Goal: Task Accomplishment & Management: Manage account settings

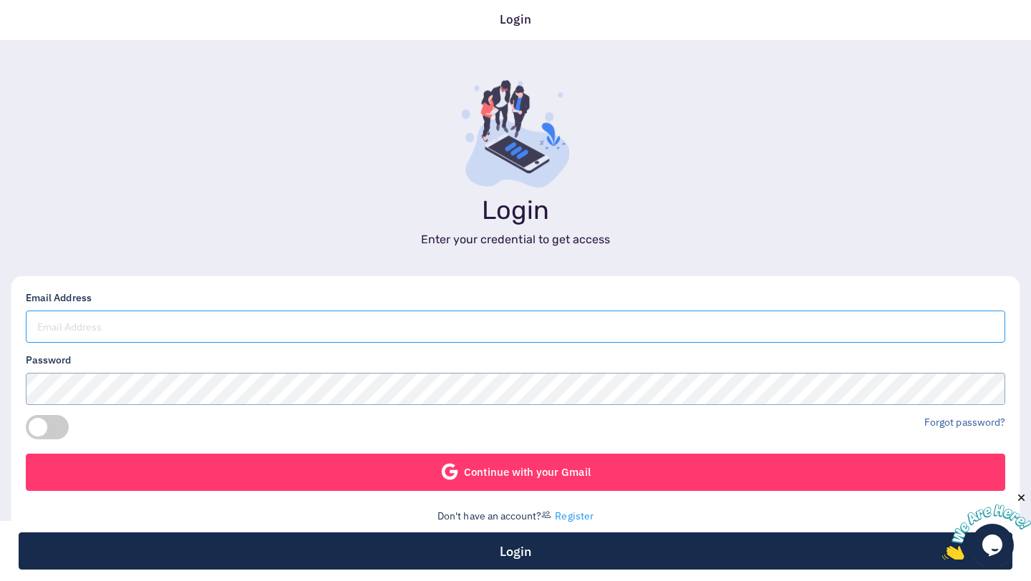
click at [130, 313] on input "email" at bounding box center [515, 327] width 979 height 32
type input "[EMAIL_ADDRESS][DOMAIN_NAME]"
click at [329, 452] on div at bounding box center [267, 434] width 495 height 39
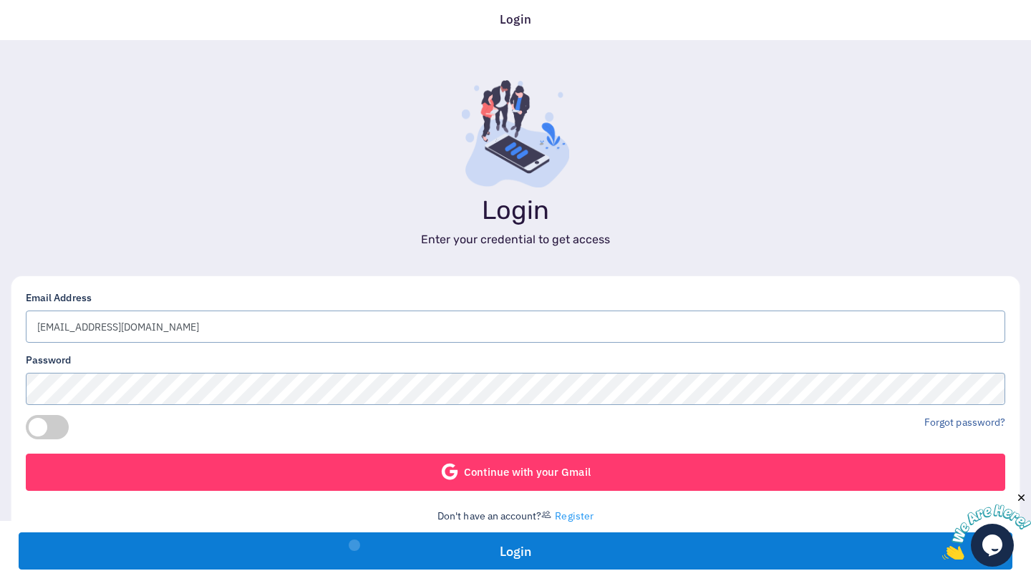
click at [354, 545] on button "Login" at bounding box center [515, 550] width 993 height 37
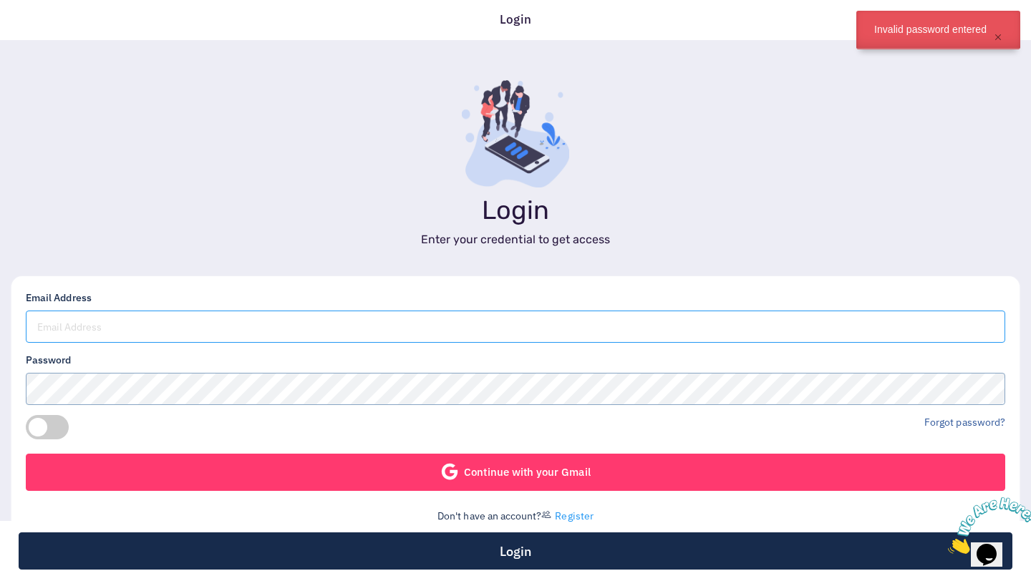
click at [291, 331] on input "email" at bounding box center [515, 327] width 979 height 32
type input "[EMAIL_ADDRESS][DOMAIN_NAME]"
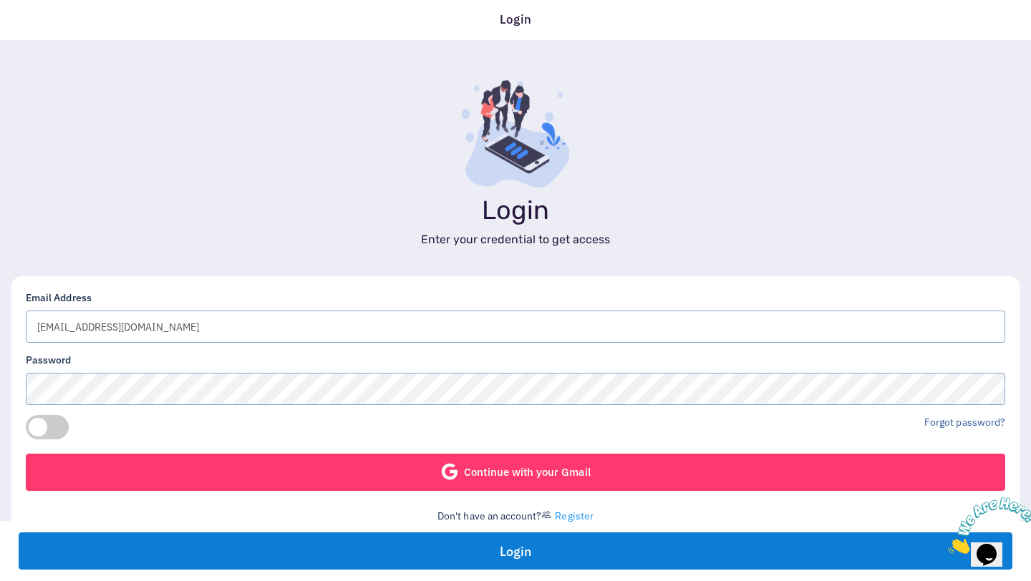
click at [298, 550] on button "Login" at bounding box center [515, 550] width 993 height 37
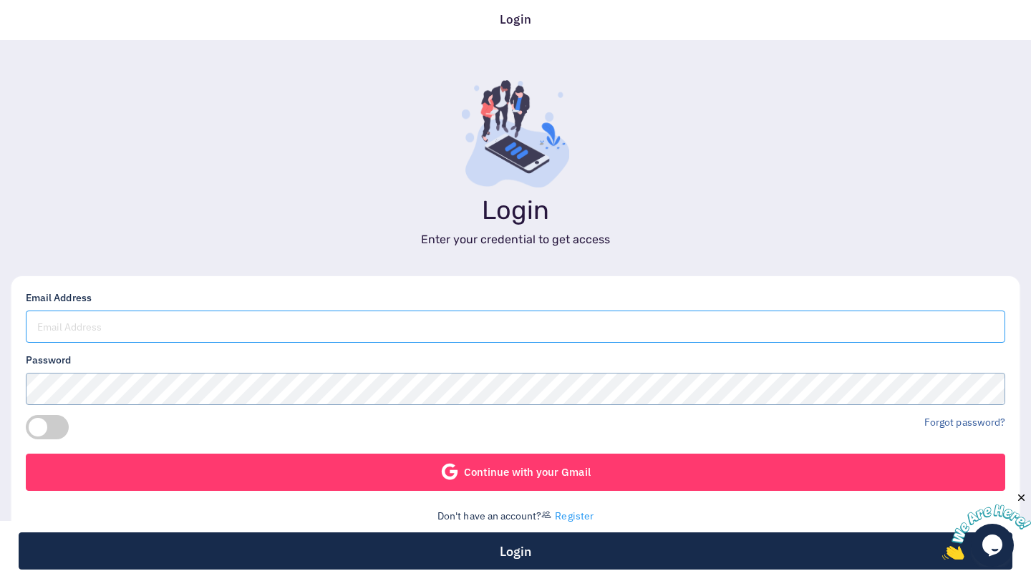
click at [115, 318] on input "email" at bounding box center [515, 327] width 979 height 32
type input "carymolaide@gmail.com"
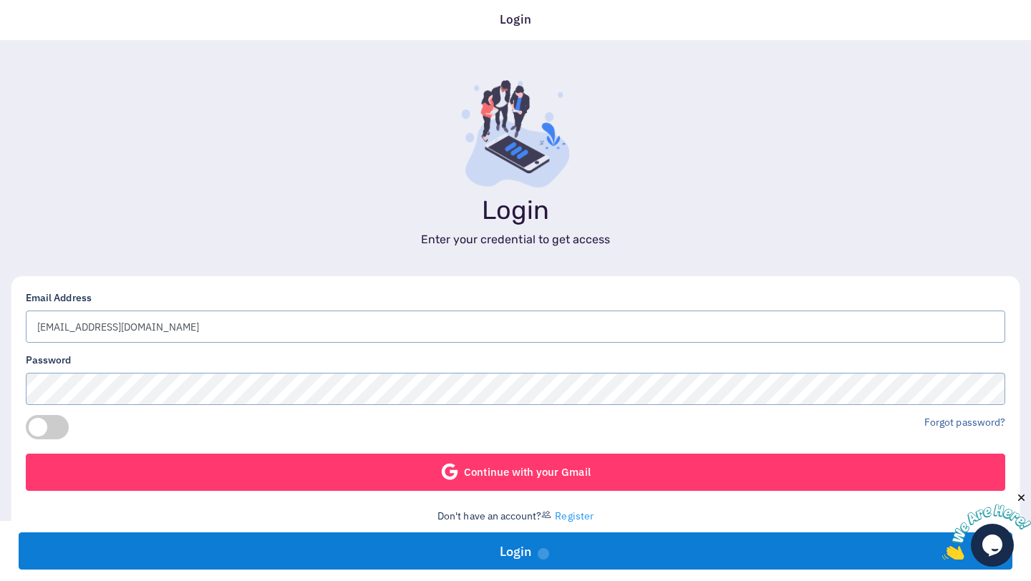
click at [542, 553] on button "Login" at bounding box center [515, 550] width 993 height 37
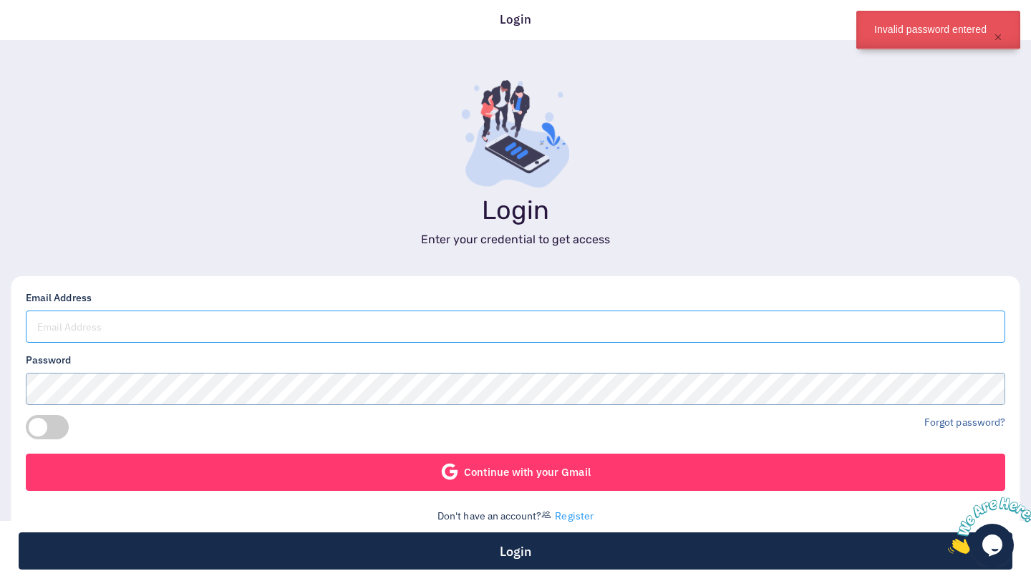
click at [238, 328] on input "email" at bounding box center [515, 327] width 979 height 32
type input "[EMAIL_ADDRESS][DOMAIN_NAME]"
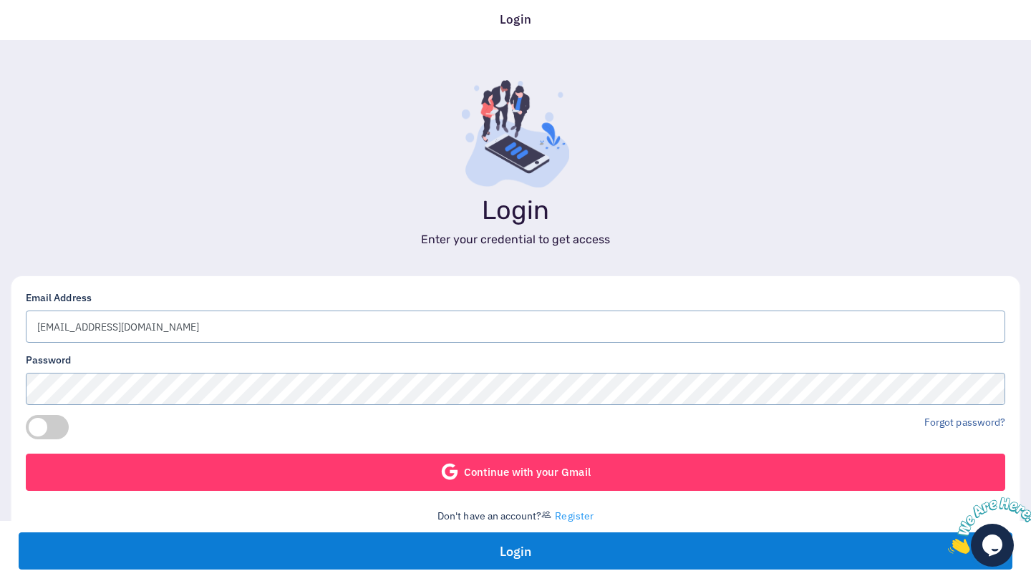
click at [263, 550] on button "Login" at bounding box center [515, 550] width 993 height 37
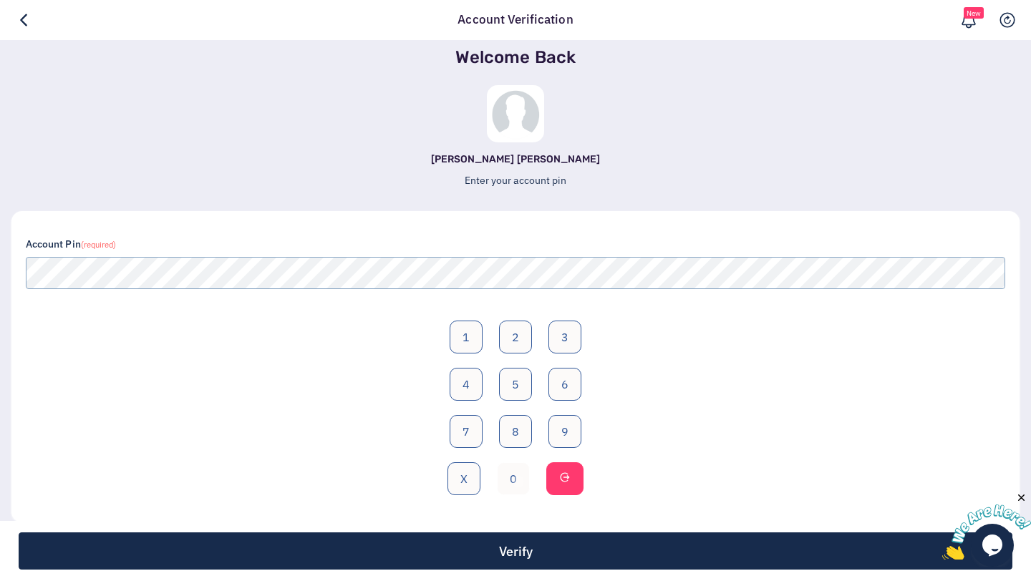
click at [517, 481] on button "0" at bounding box center [513, 478] width 33 height 33
click at [555, 432] on button "9" at bounding box center [564, 431] width 33 height 33
click at [517, 476] on button "0" at bounding box center [513, 478] width 33 height 33
click at [565, 388] on button "6" at bounding box center [564, 384] width 33 height 33
click at [558, 471] on button at bounding box center [564, 478] width 37 height 33
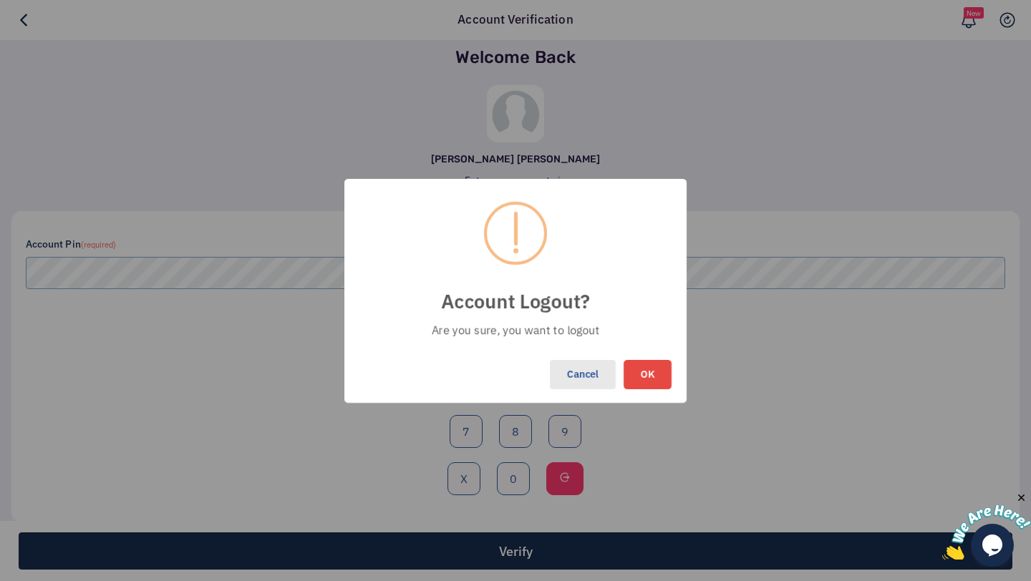
click at [576, 381] on button "Cancel" at bounding box center [582, 374] width 67 height 31
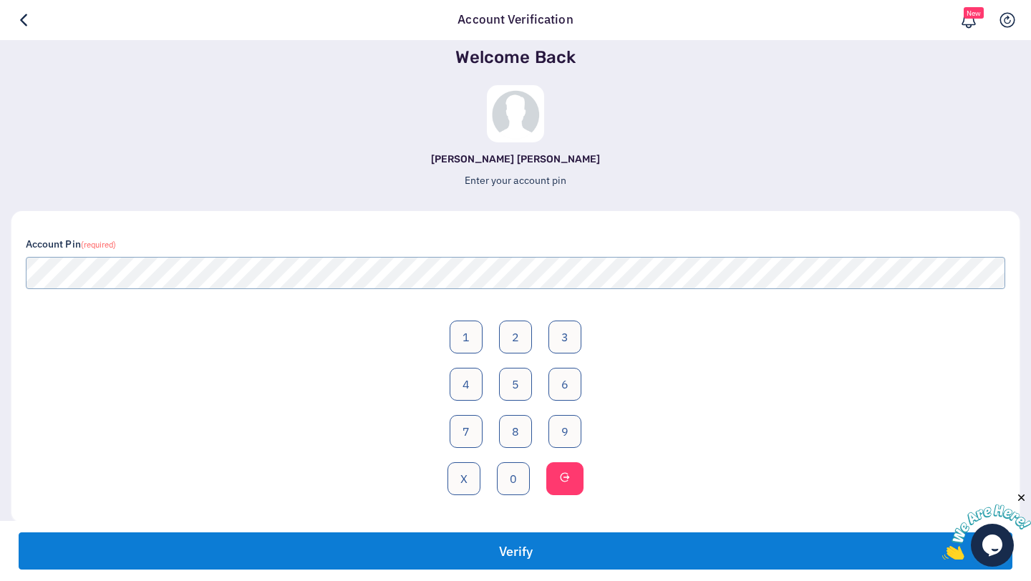
click at [524, 543] on button "Verify" at bounding box center [515, 550] width 993 height 37
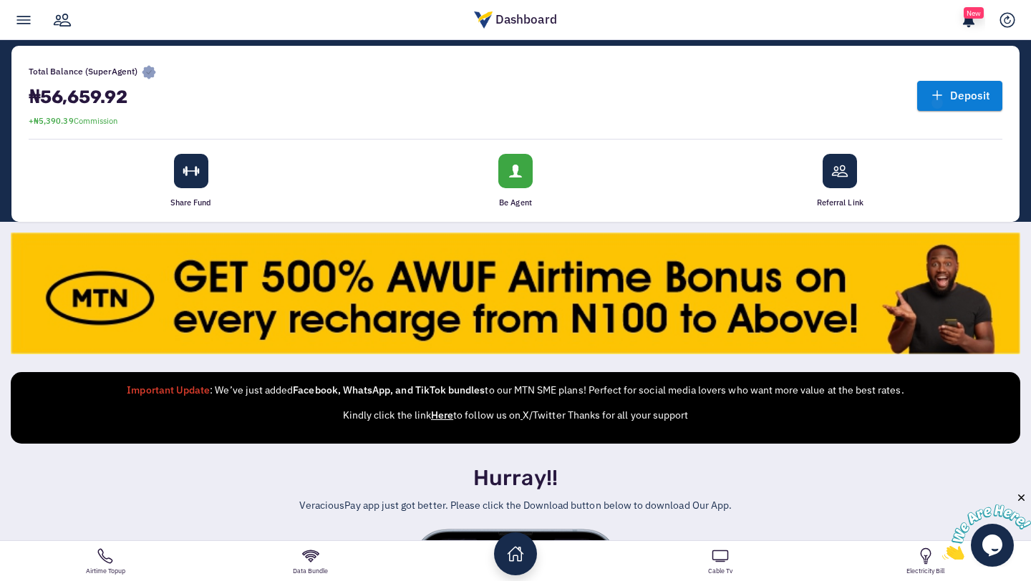
click at [938, 102] on link "Deposit" at bounding box center [959, 95] width 85 height 29
